Goal: Browse casually

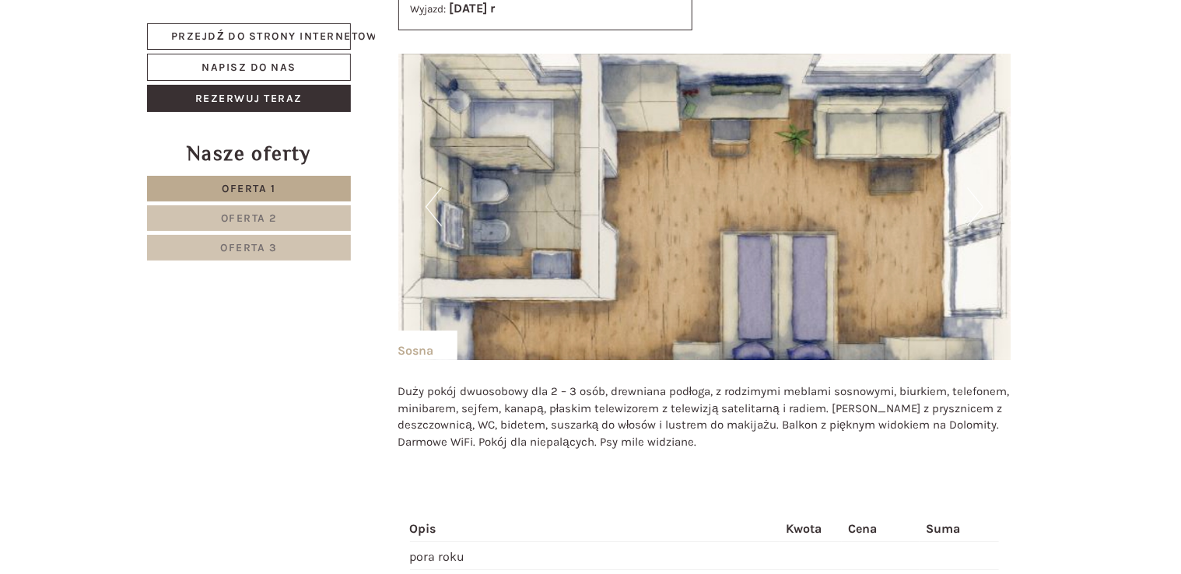
scroll to position [2853, 0]
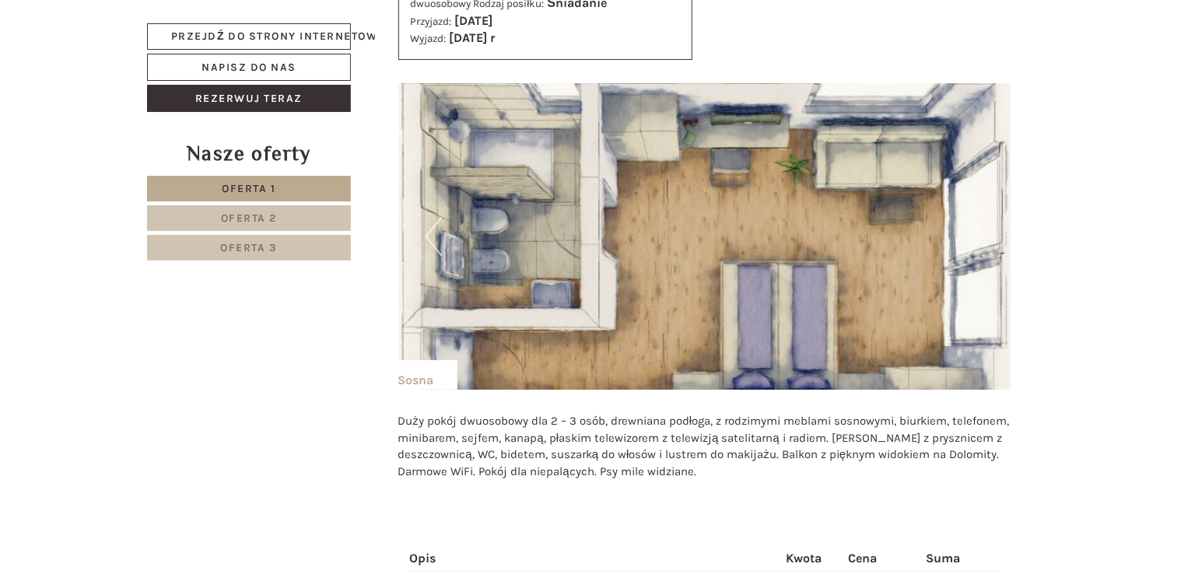
click at [431, 235] on button "Poprzedni" at bounding box center [433, 236] width 16 height 39
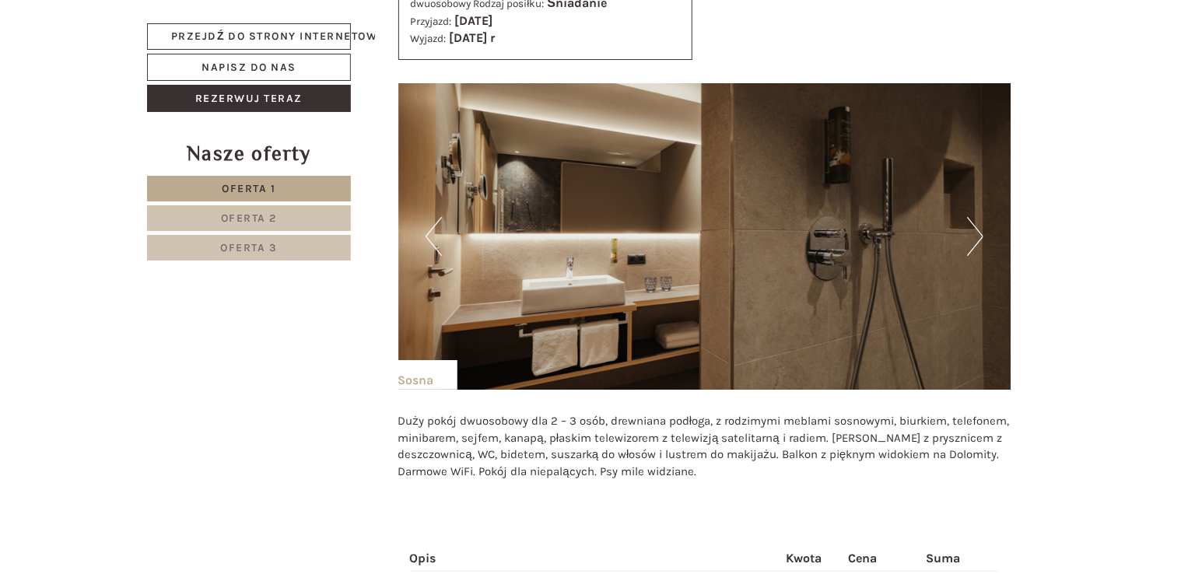
click at [431, 235] on button "Poprzedni" at bounding box center [433, 236] width 16 height 39
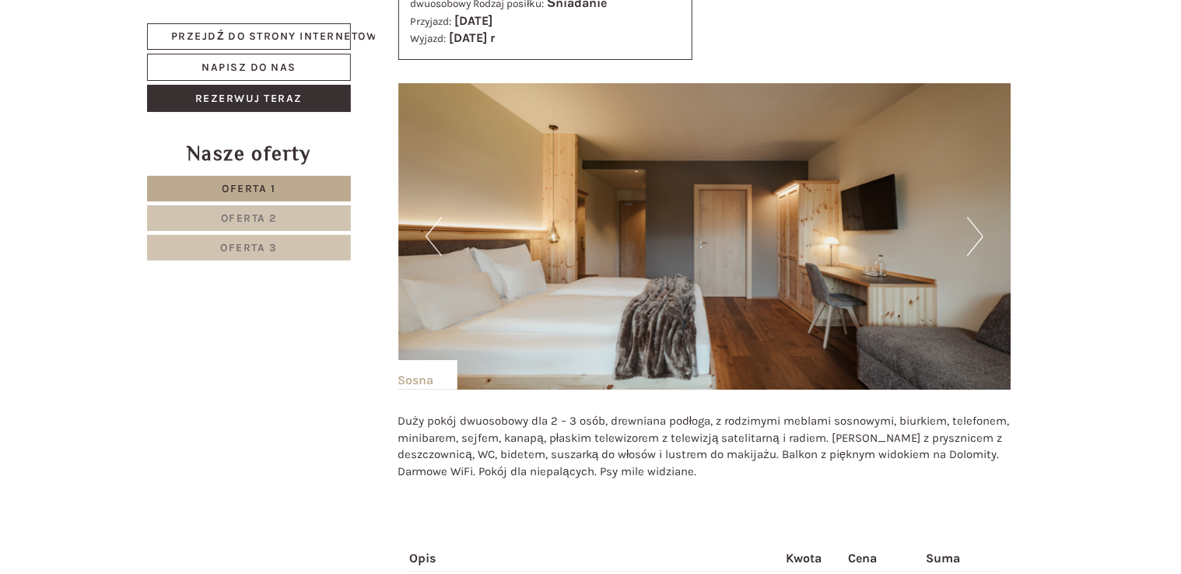
click at [431, 235] on button "Poprzedni" at bounding box center [433, 236] width 16 height 39
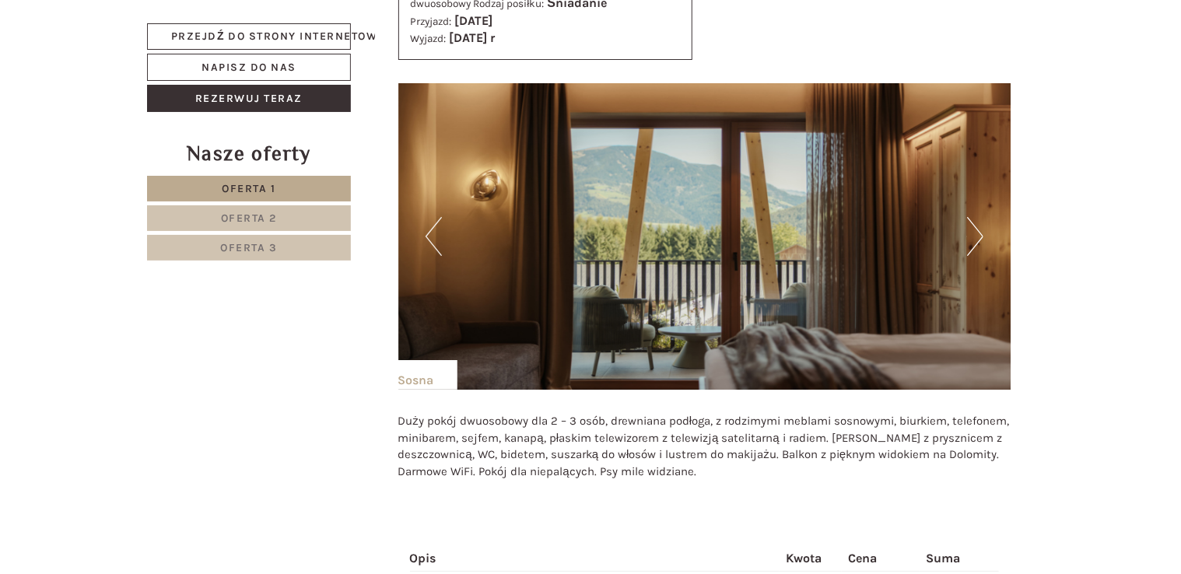
click at [431, 235] on button "Poprzedni" at bounding box center [433, 236] width 16 height 39
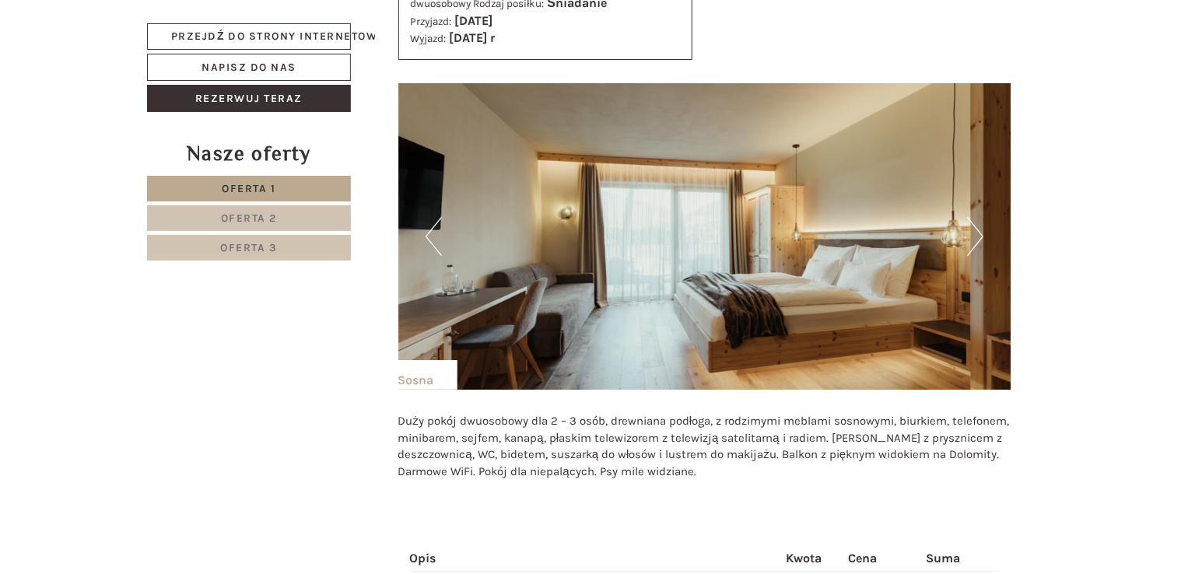
click at [431, 235] on button "Poprzedni" at bounding box center [433, 236] width 16 height 39
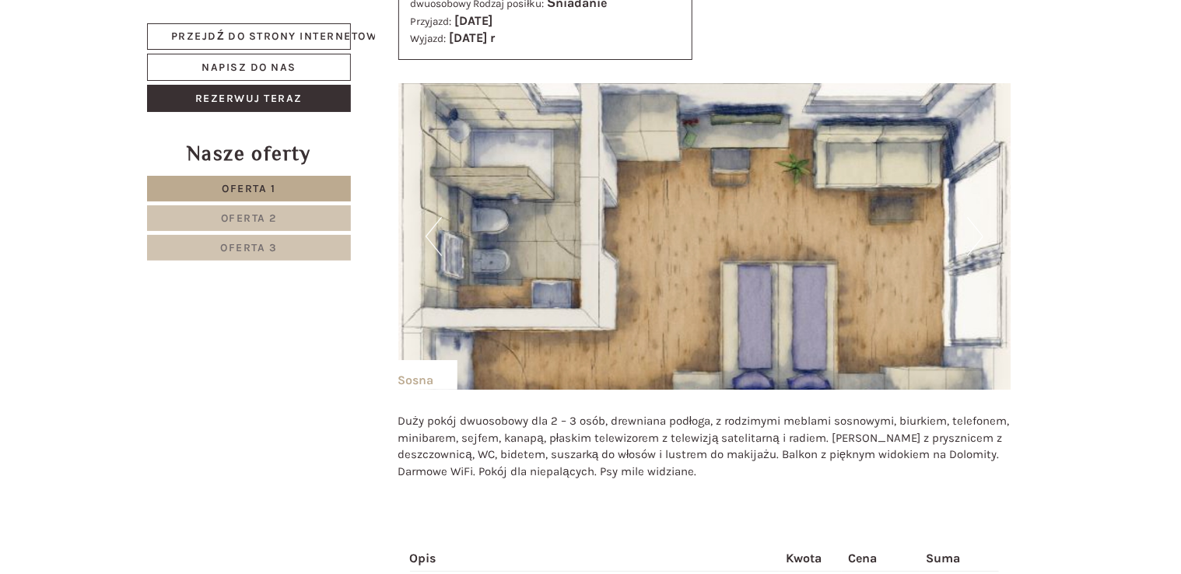
click at [431, 235] on button "Poprzedni" at bounding box center [433, 236] width 16 height 39
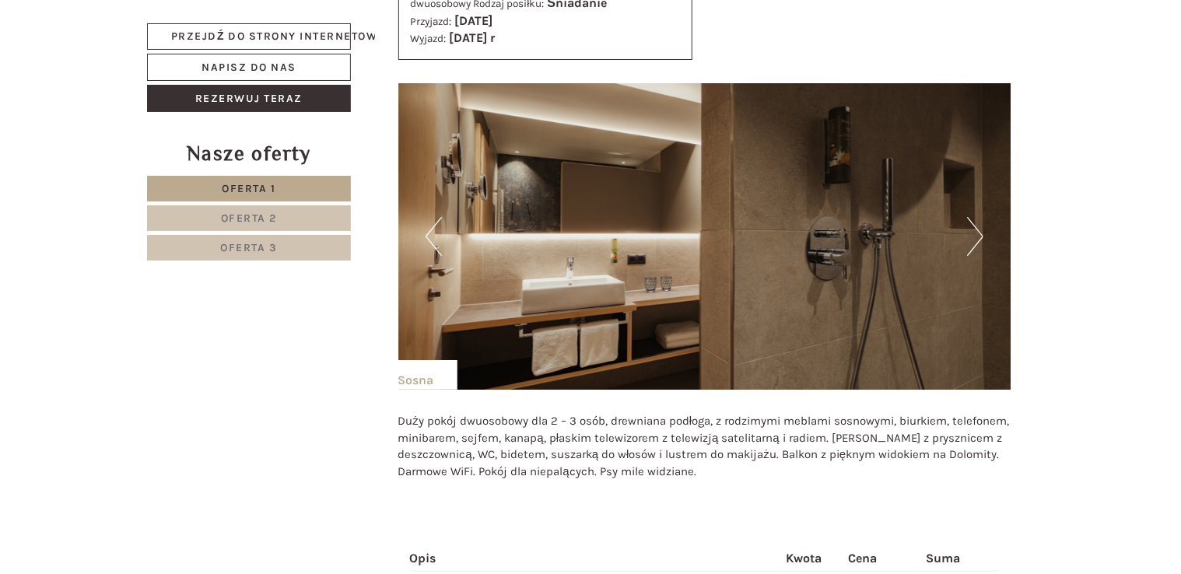
click at [431, 235] on button "Poprzedni" at bounding box center [433, 236] width 16 height 39
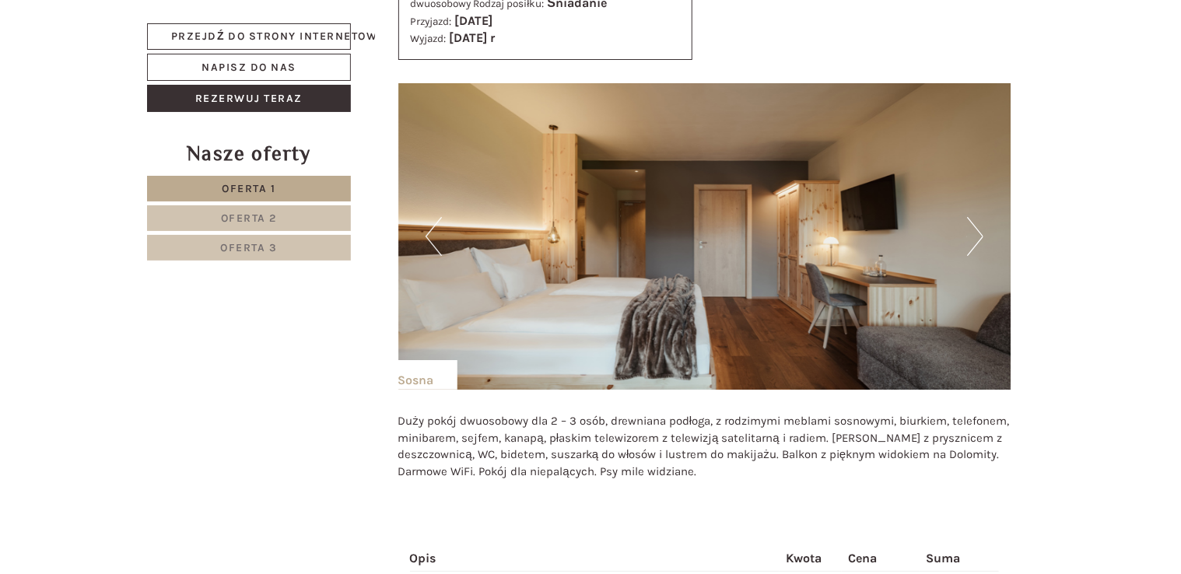
click at [431, 235] on button "Poprzedni" at bounding box center [433, 236] width 16 height 39
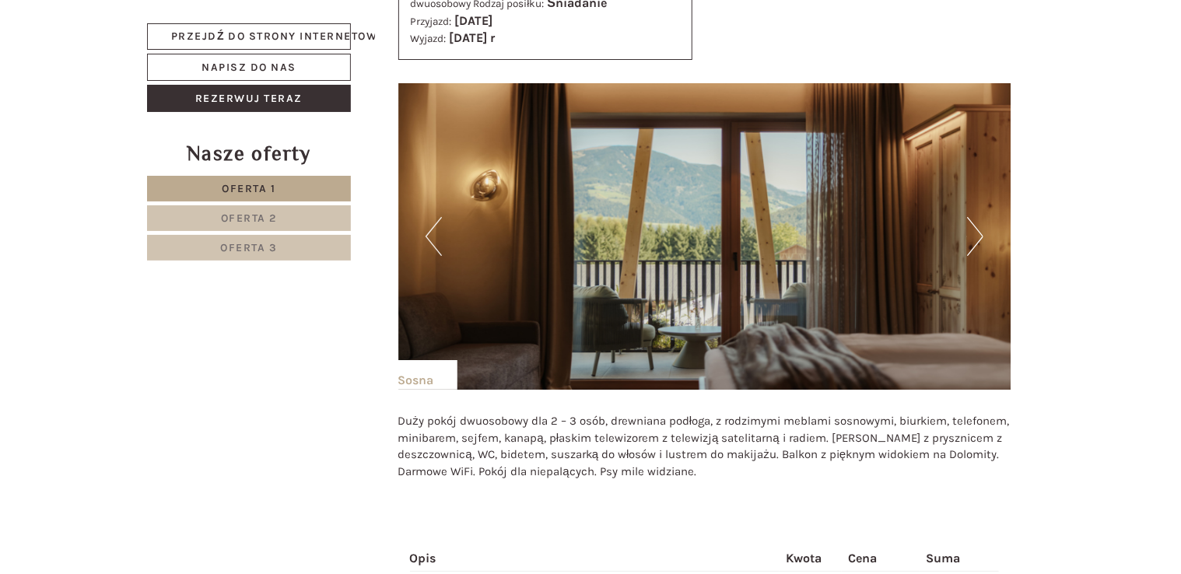
click at [431, 235] on button "Poprzedni" at bounding box center [433, 236] width 16 height 39
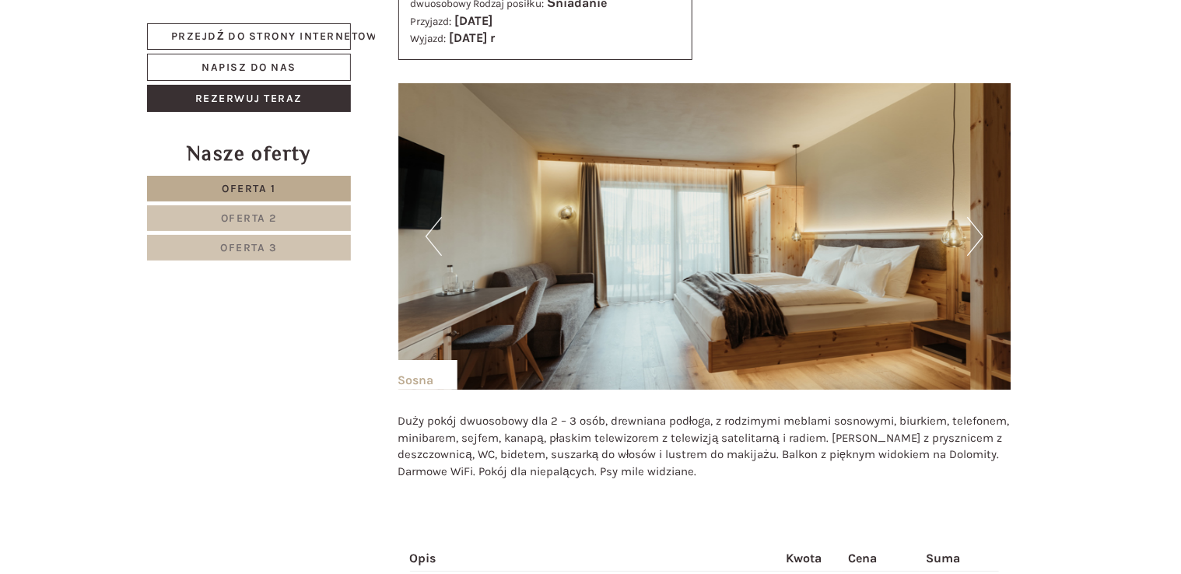
click at [439, 243] on button "Poprzedni" at bounding box center [433, 236] width 16 height 39
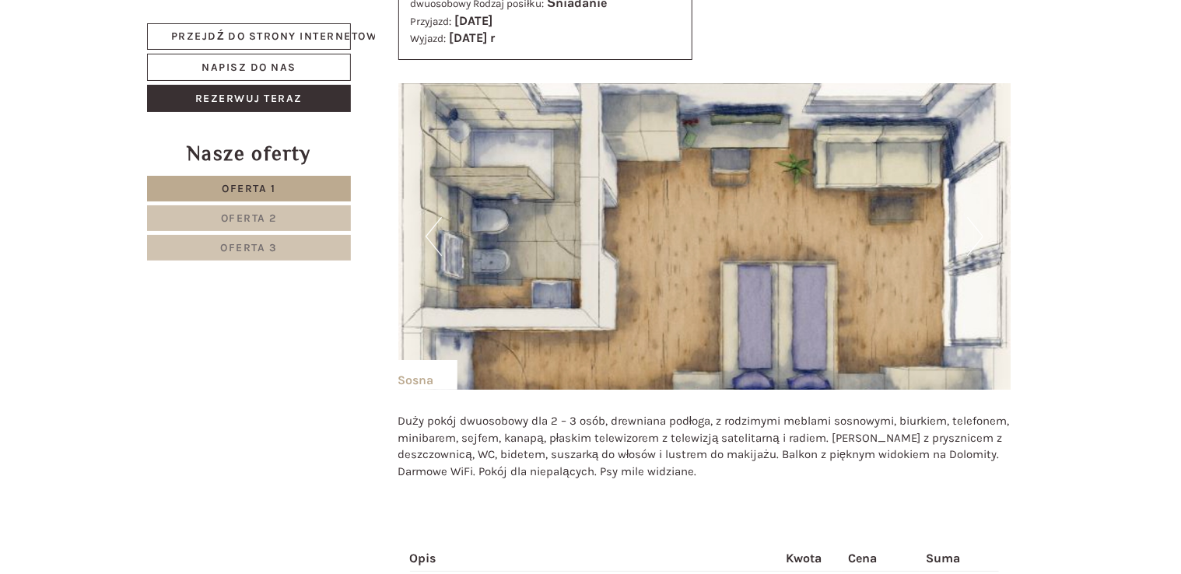
click at [430, 240] on button "Poprzedni" at bounding box center [433, 236] width 16 height 39
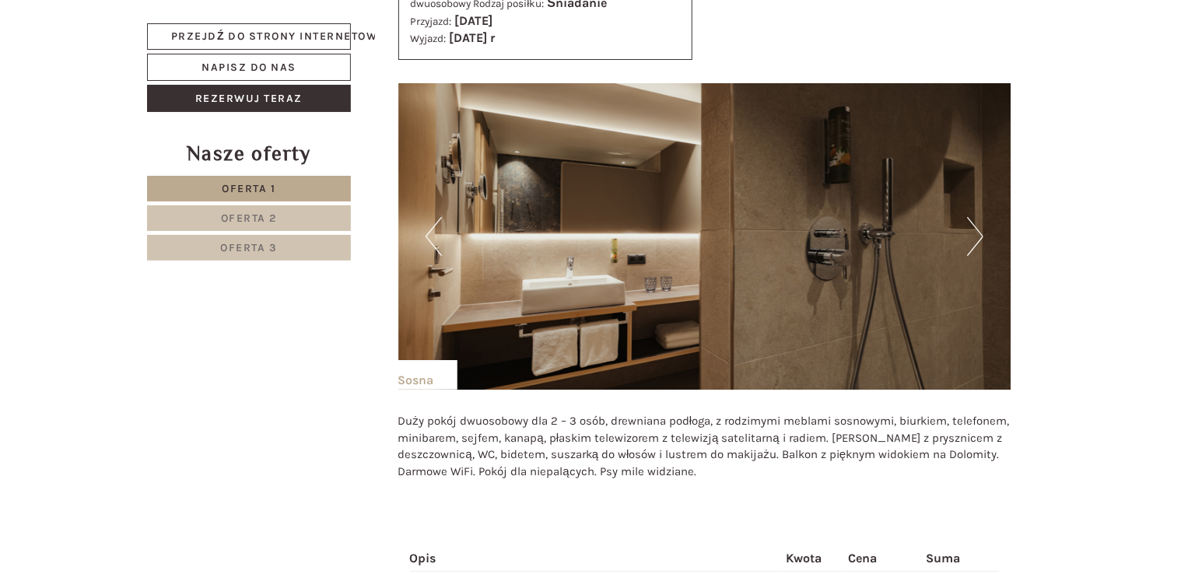
click at [430, 240] on button "Poprzedni" at bounding box center [433, 236] width 16 height 39
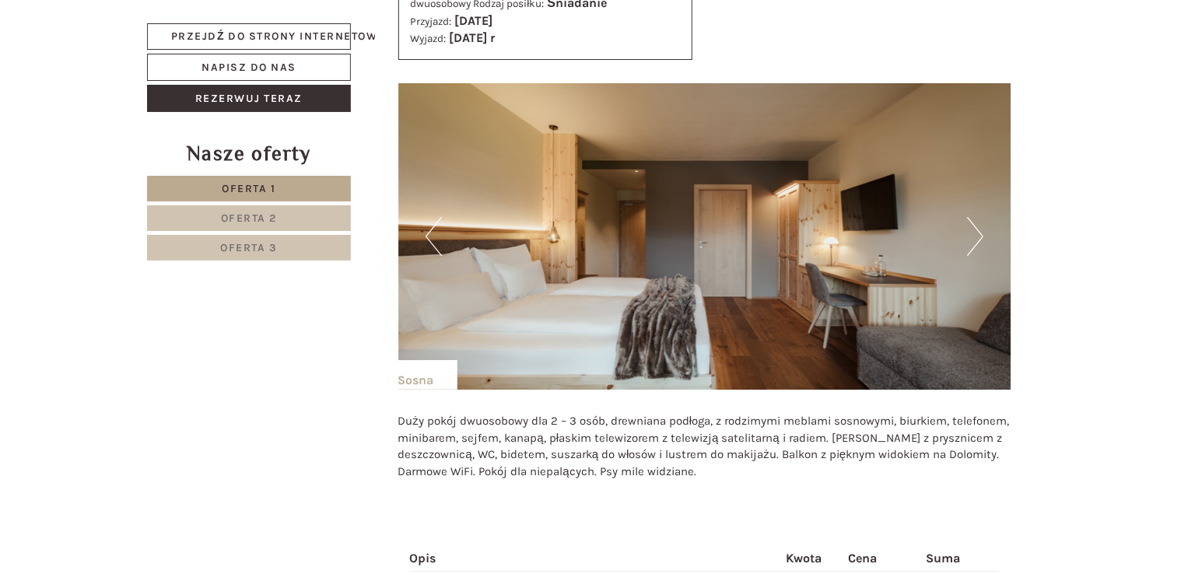
click at [430, 240] on button "Poprzedni" at bounding box center [433, 236] width 16 height 39
